Goal: Task Accomplishment & Management: Use online tool/utility

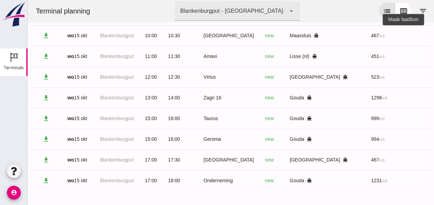
scroll to position [0, 185]
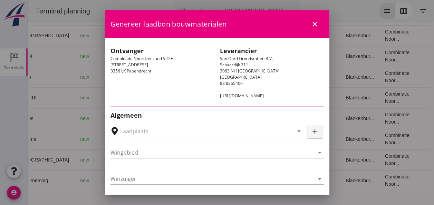
type input "[PERSON_NAME], [GEOGRAPHIC_DATA]"
type input "[GEOGRAPHIC_DATA]"
type input "Ko Hoeve"
type input "467"
type input "Ophoogzand (6120)"
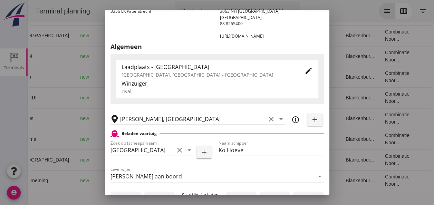
scroll to position [103, 0]
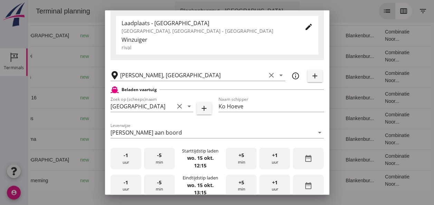
click at [126, 160] on div "-1 uur" at bounding box center [125, 159] width 31 height 22
click at [246, 159] on div "+5 min" at bounding box center [241, 159] width 31 height 22
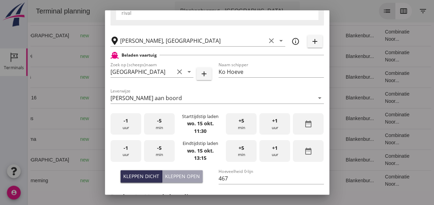
click at [125, 152] on div "-1 uur" at bounding box center [125, 151] width 31 height 22
click at [161, 151] on div "-5 min" at bounding box center [159, 151] width 31 height 22
click at [135, 175] on div "Kleppen dicht" at bounding box center [141, 175] width 36 height 7
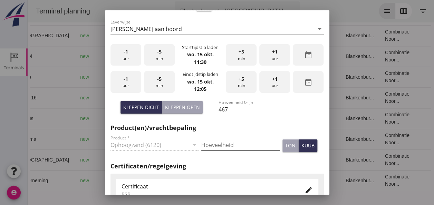
click at [219, 145] on input "Hoeveelheid" at bounding box center [240, 144] width 78 height 11
type input "467"
click at [301, 144] on div "kuub" at bounding box center [307, 145] width 13 height 7
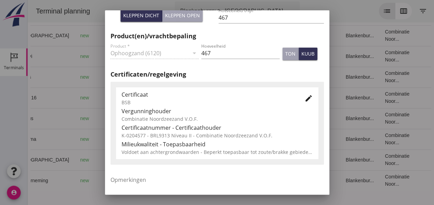
scroll to position [310, 0]
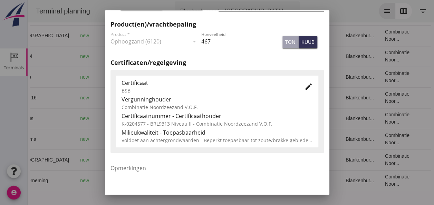
click at [304, 90] on icon "edit" at bounding box center [308, 86] width 8 height 8
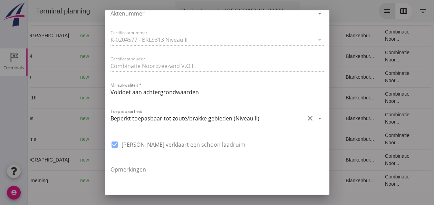
scroll to position [483, 0]
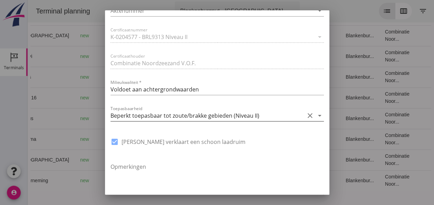
click at [315, 116] on icon "arrow_drop_down" at bounding box center [319, 115] width 8 height 8
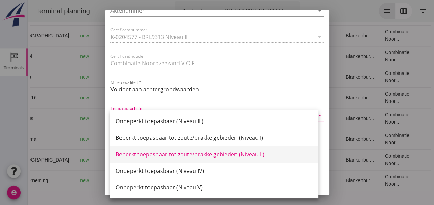
click at [262, 156] on div "Beperkt toepasbaar tot zoute/brakke gebieden (Niveau II)" at bounding box center [214, 154] width 197 height 8
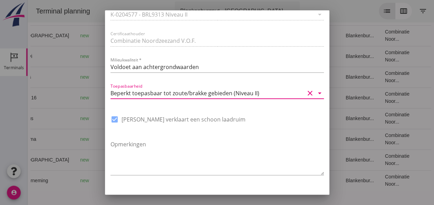
scroll to position [523, 0]
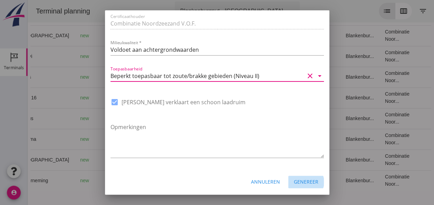
click at [306, 185] on div "Genereer" at bounding box center [306, 181] width 24 height 7
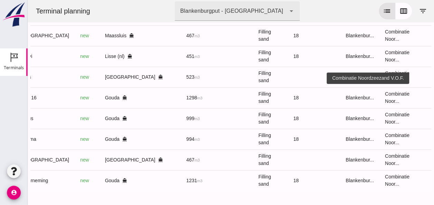
scroll to position [394, 0]
